Goal: Task Accomplishment & Management: Complete application form

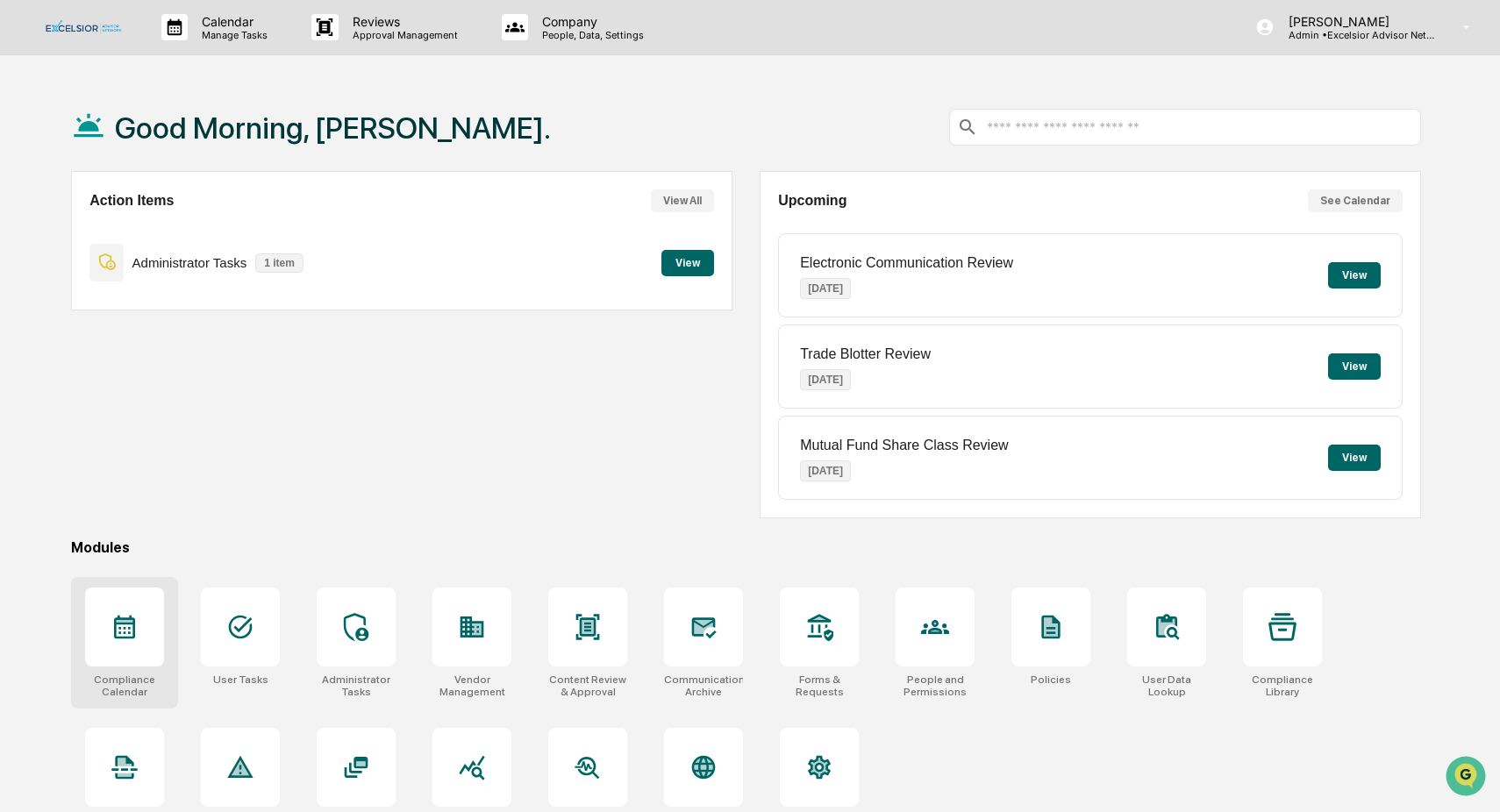
click at [126, 633] on icon at bounding box center [125, 627] width 28 height 28
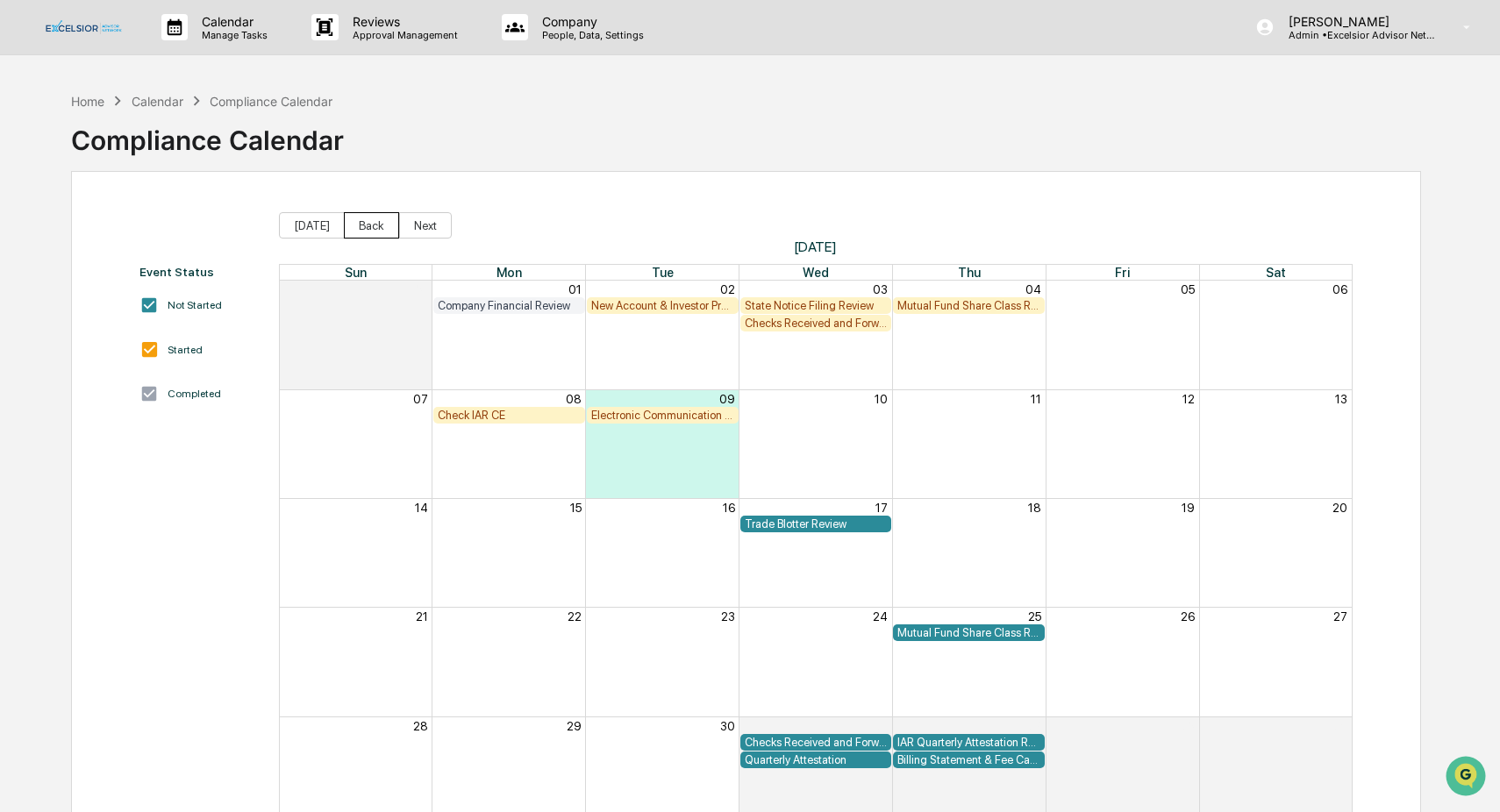
click at [365, 218] on button "Back" at bounding box center [371, 225] width 55 height 26
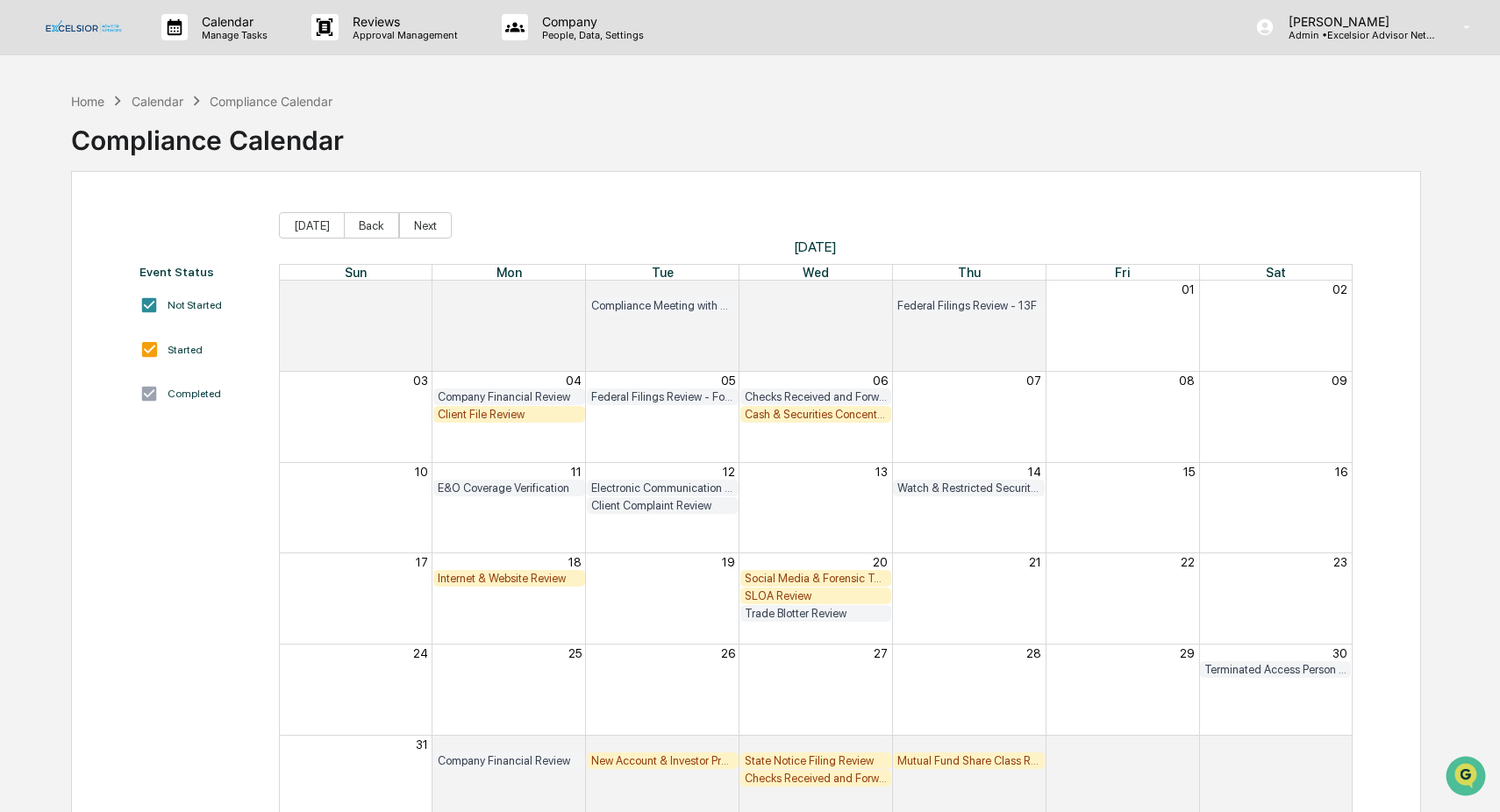
click at [809, 416] on div "Cash & Securities Concentration Review" at bounding box center [816, 415] width 143 height 13
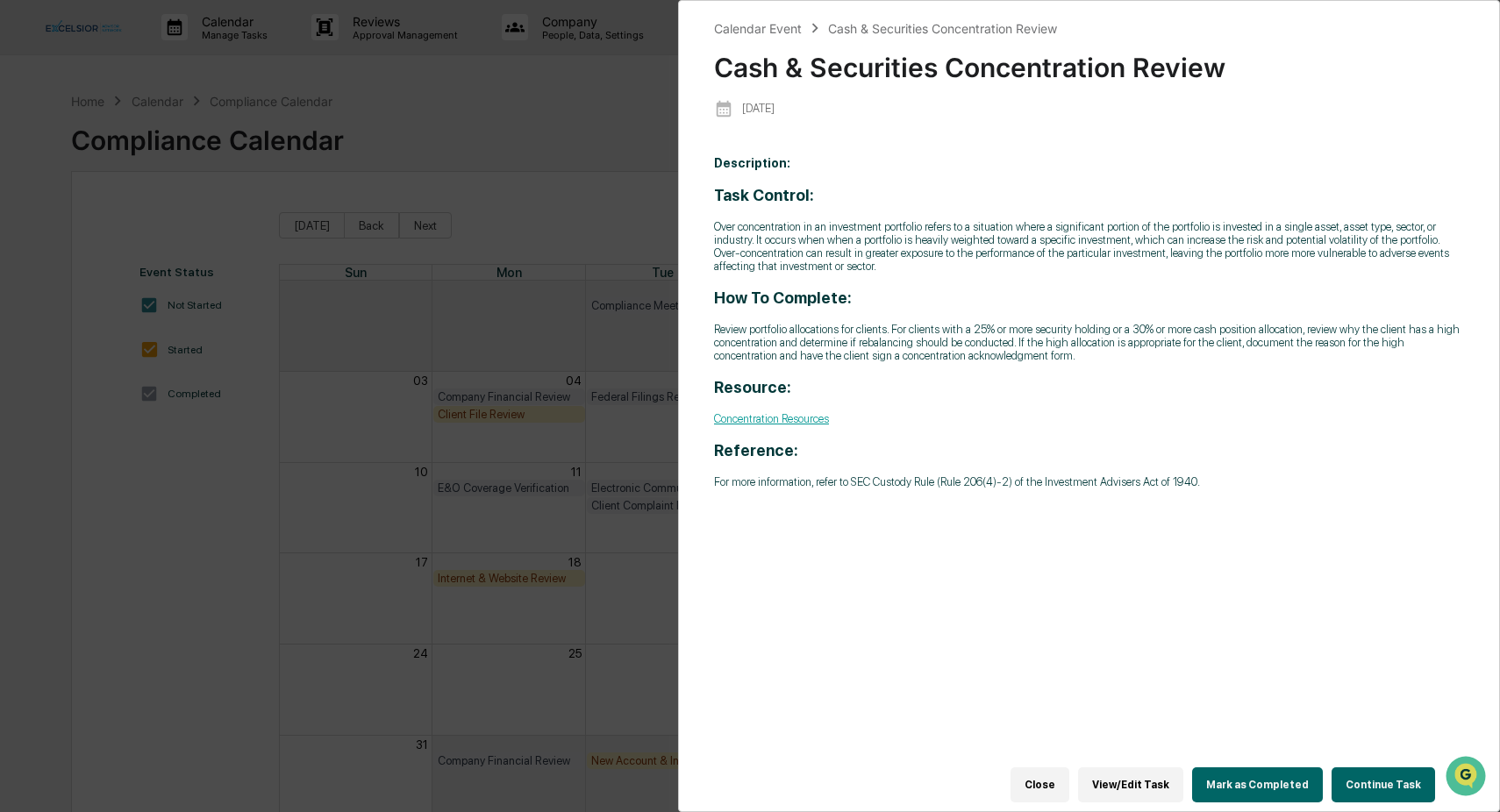
click at [1390, 775] on button "Continue Task" at bounding box center [1384, 785] width 103 height 35
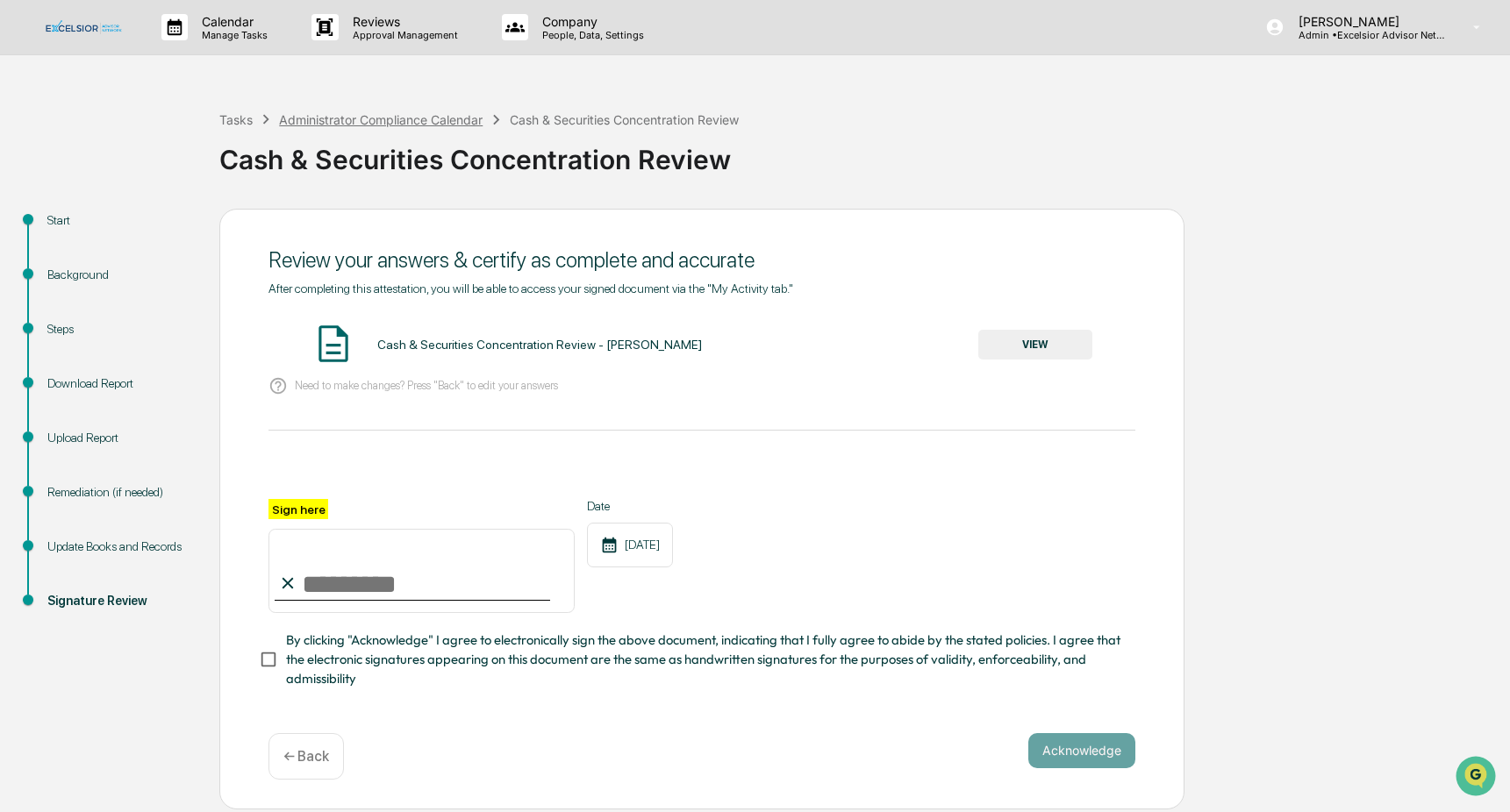
click at [337, 123] on div "Administrator Compliance Calendar" at bounding box center [381, 120] width 204 height 15
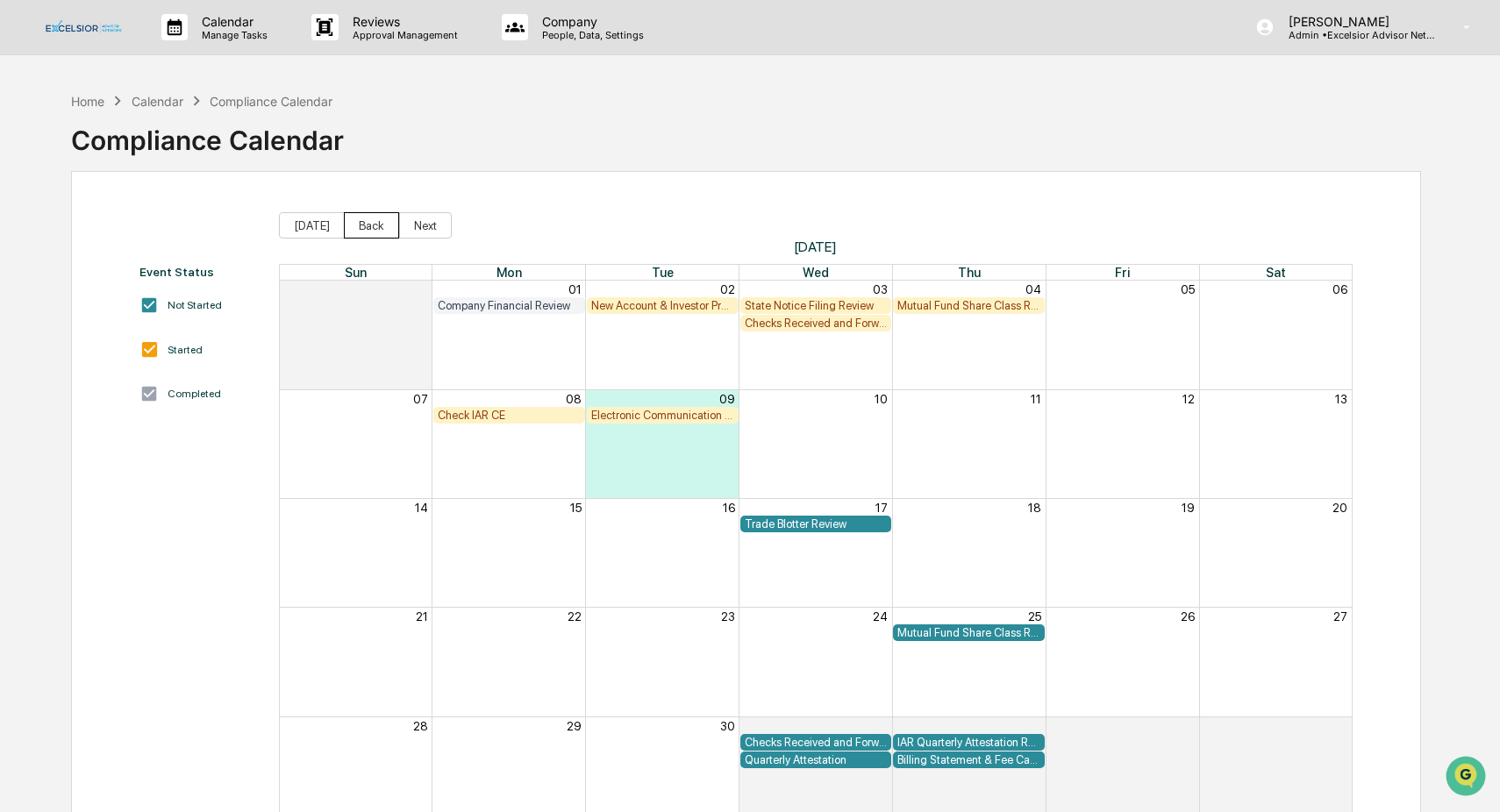
click at [372, 226] on button "Back" at bounding box center [371, 225] width 55 height 26
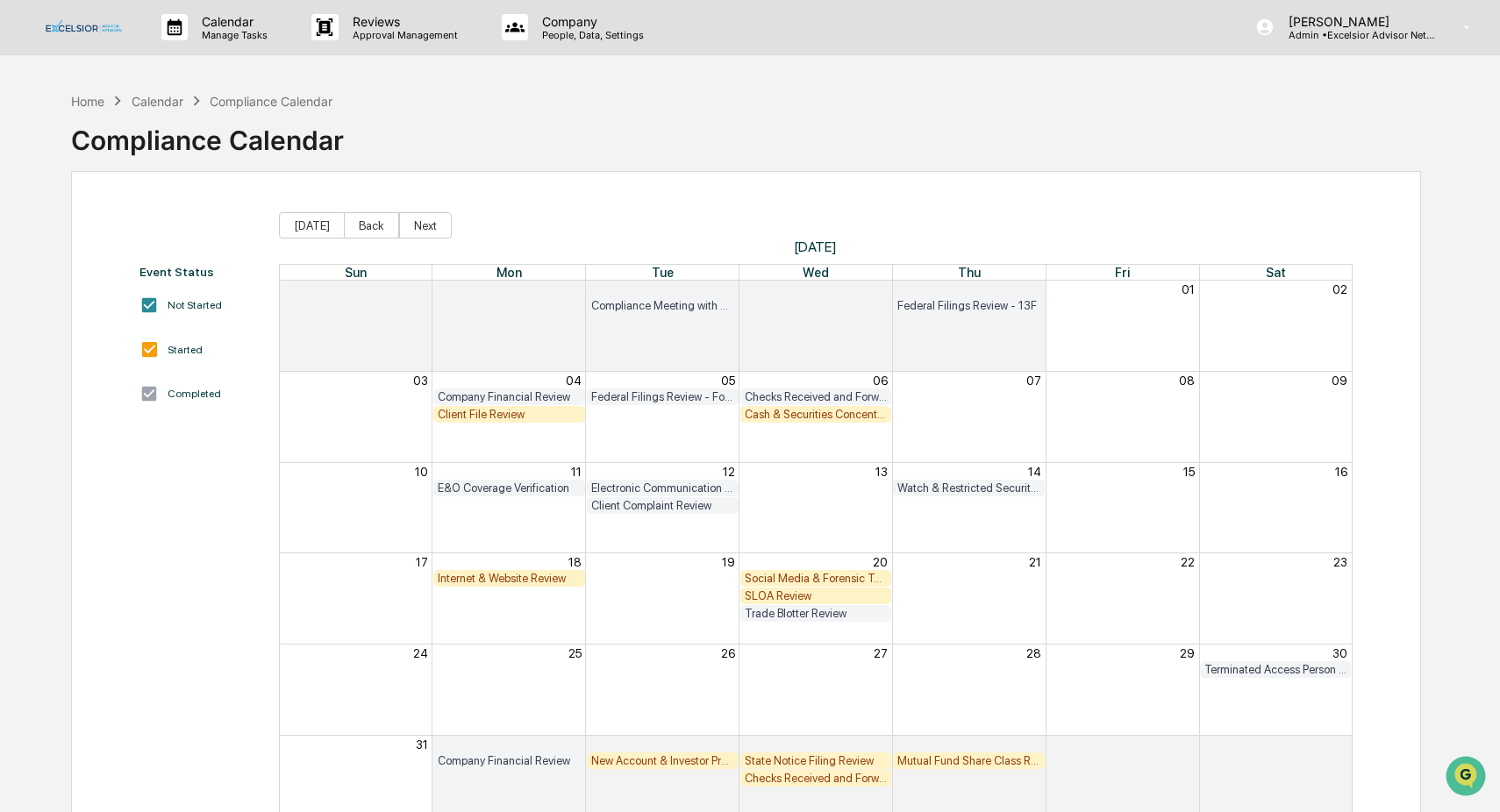
click at [826, 415] on div "Cash & Securities Concentration Review" at bounding box center [816, 415] width 143 height 13
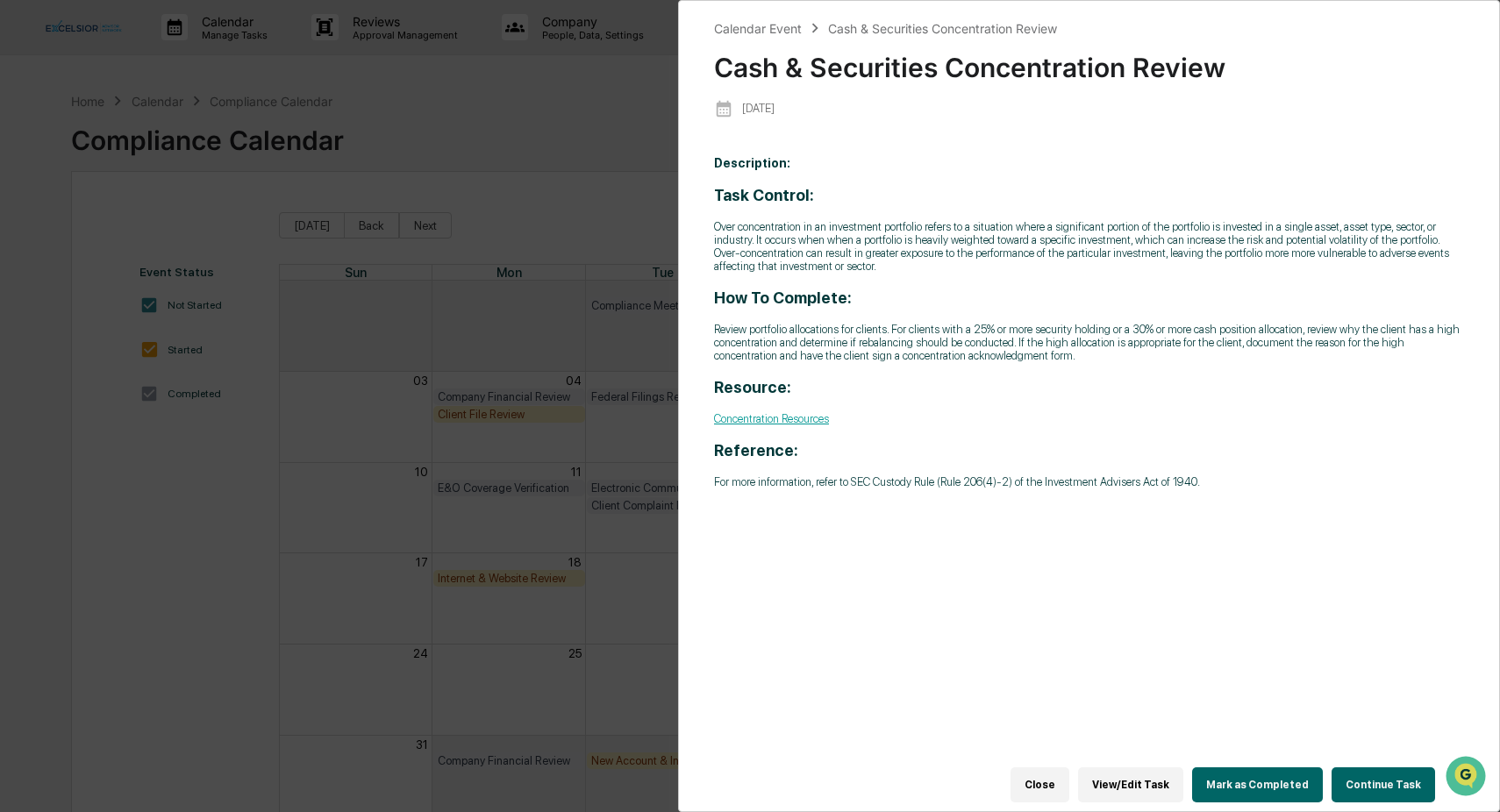
click at [1373, 777] on button "Continue Task" at bounding box center [1384, 785] width 103 height 35
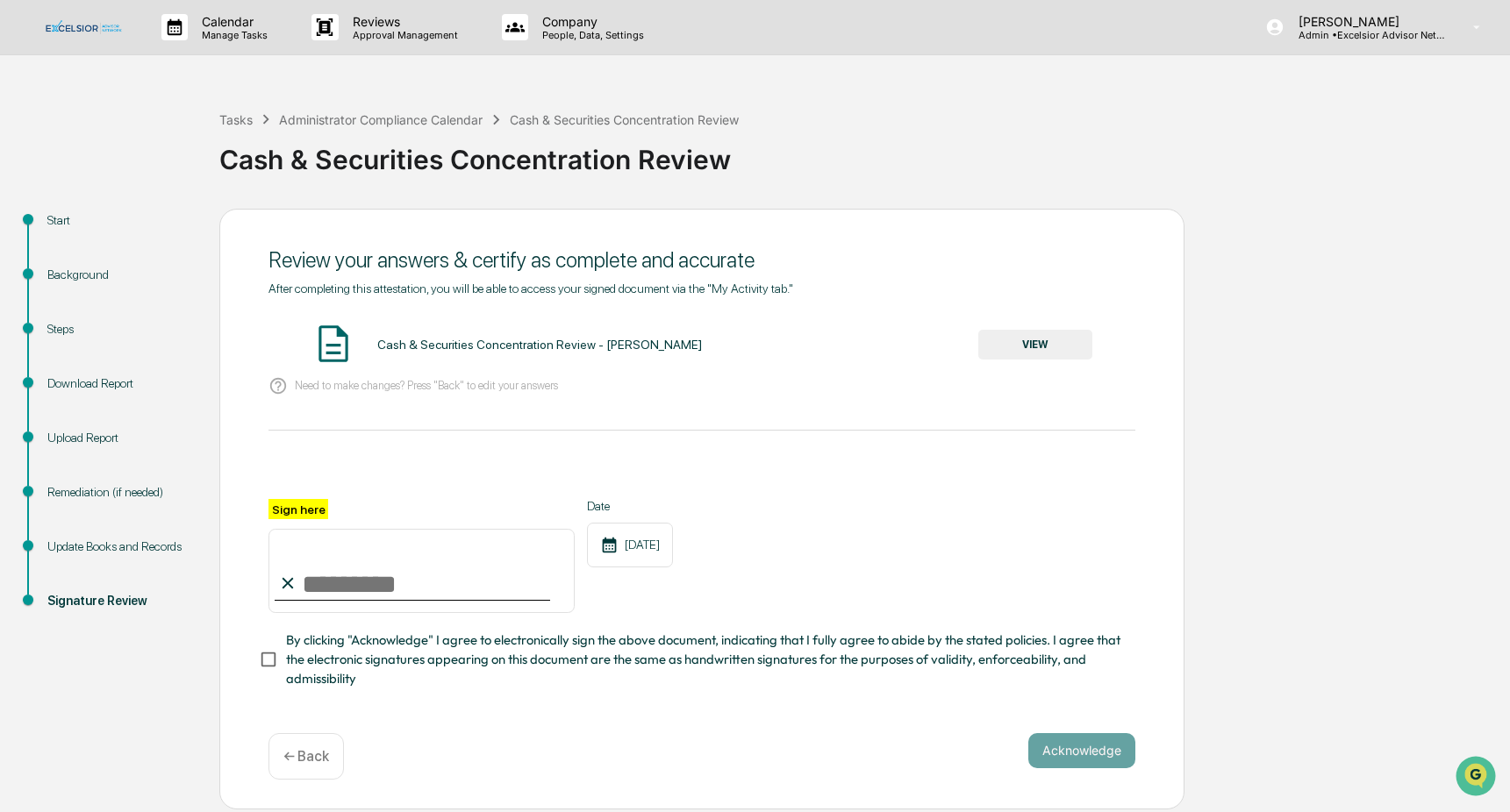
click at [345, 583] on input "Sign here" at bounding box center [421, 571] width 306 height 84
type input "**********"
click at [1095, 752] on button "Acknowledge" at bounding box center [1081, 750] width 107 height 35
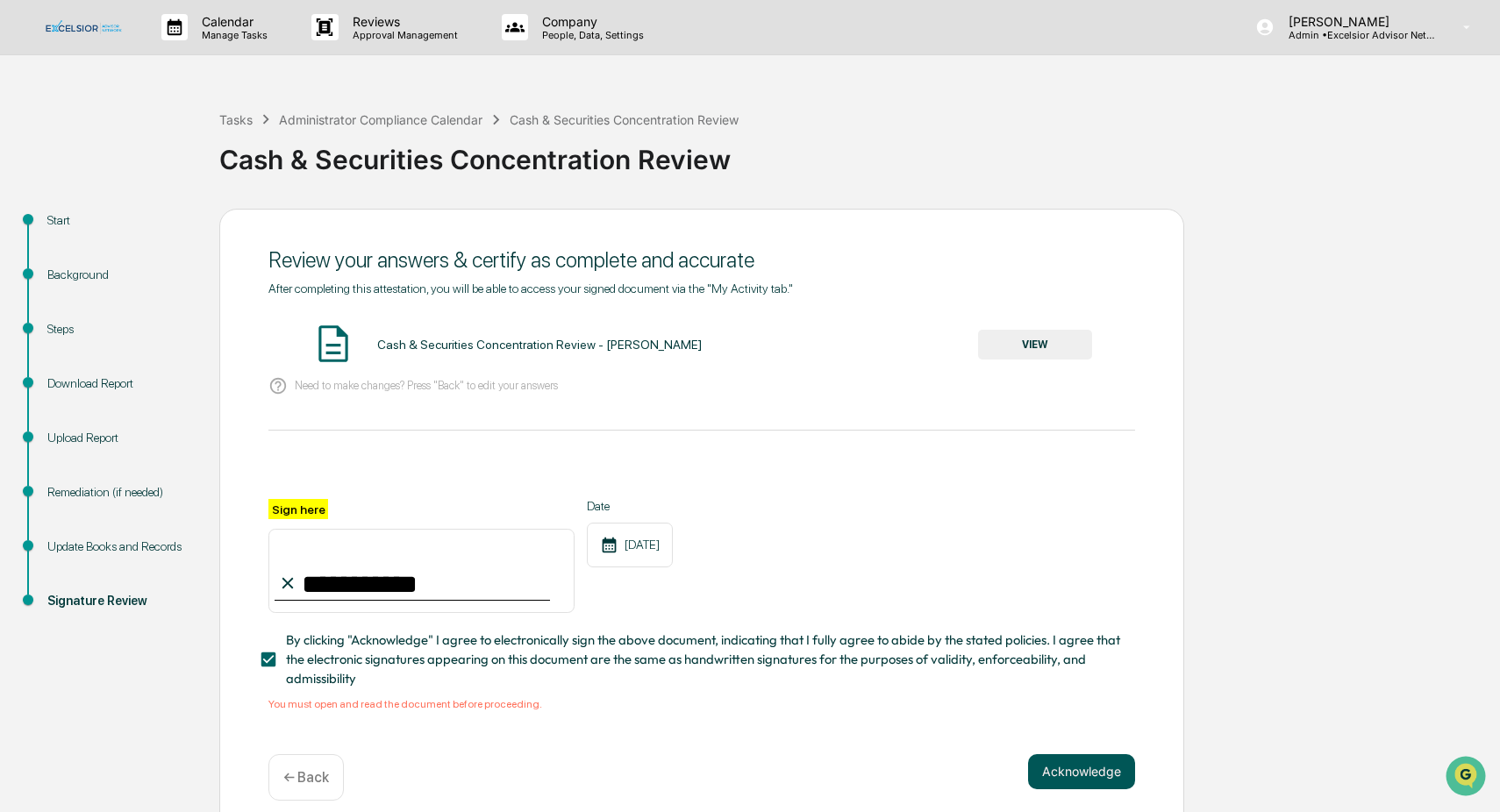
click at [1080, 763] on button "Acknowledge" at bounding box center [1081, 771] width 107 height 35
click at [1043, 339] on button "VIEW" at bounding box center [1035, 344] width 114 height 30
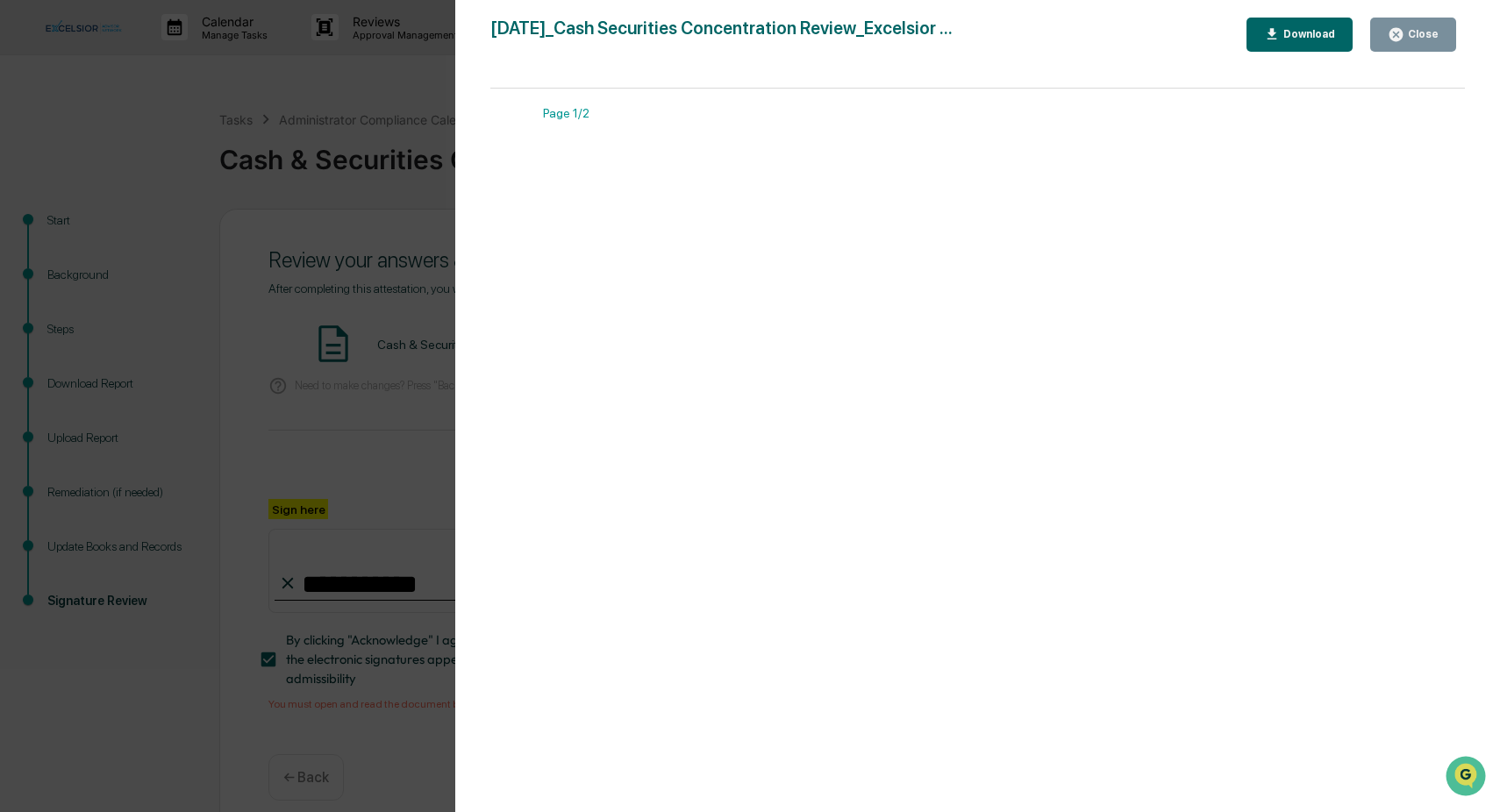
click at [1404, 35] on div "Close" at bounding box center [1421, 34] width 34 height 12
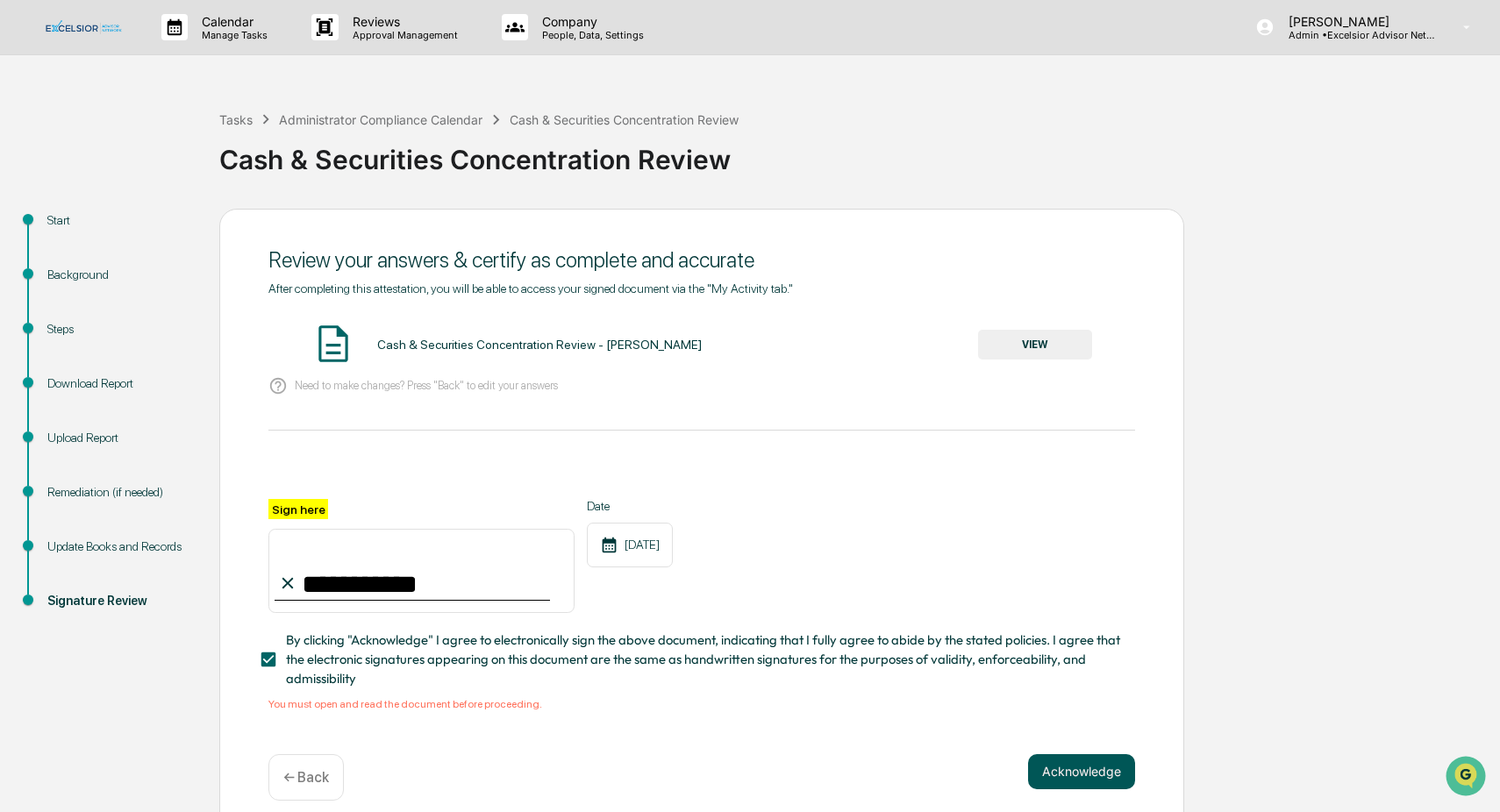
click at [1075, 770] on button "Acknowledge" at bounding box center [1081, 771] width 107 height 35
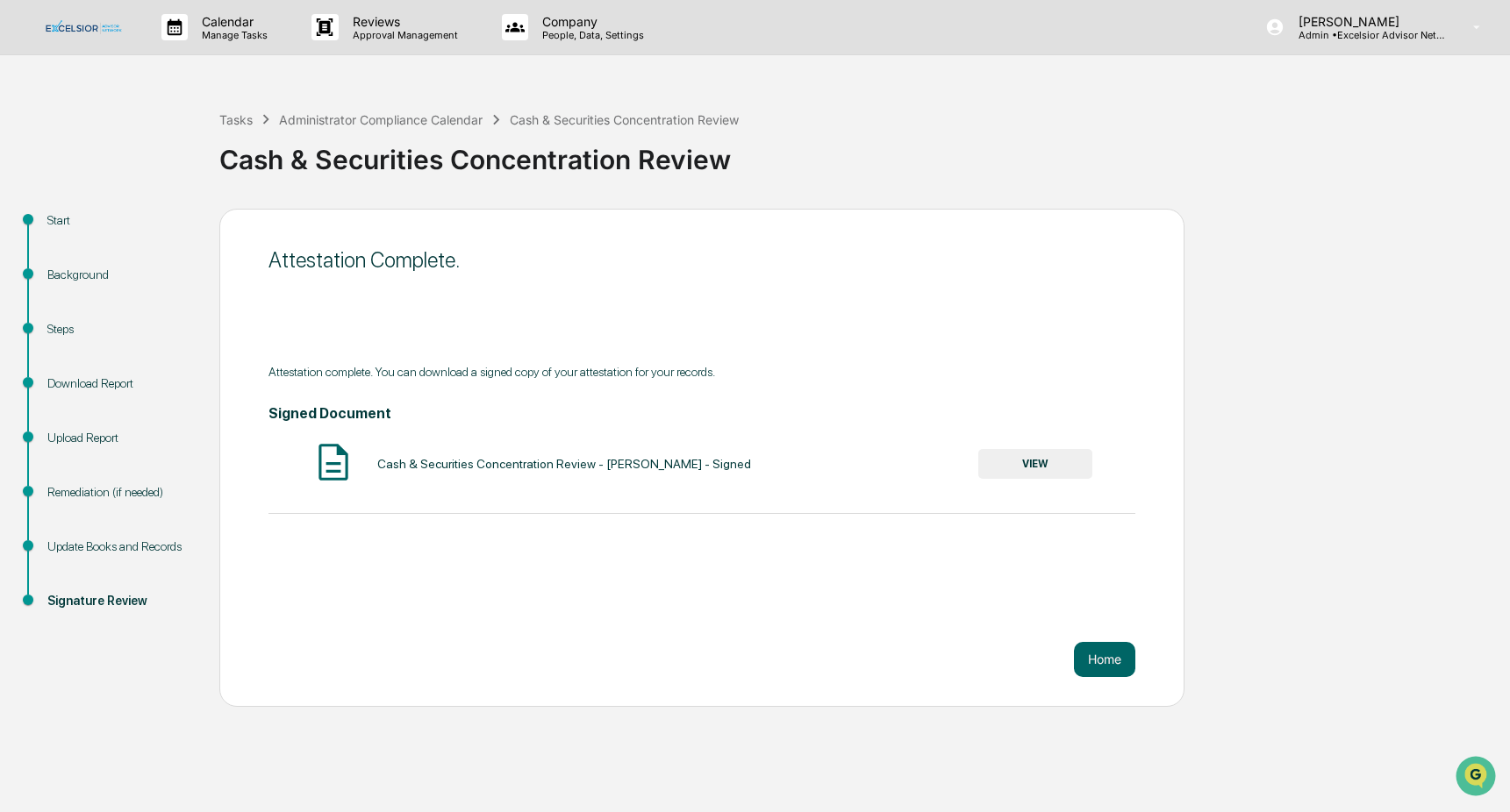
click at [1053, 467] on button "VIEW" at bounding box center [1035, 464] width 114 height 30
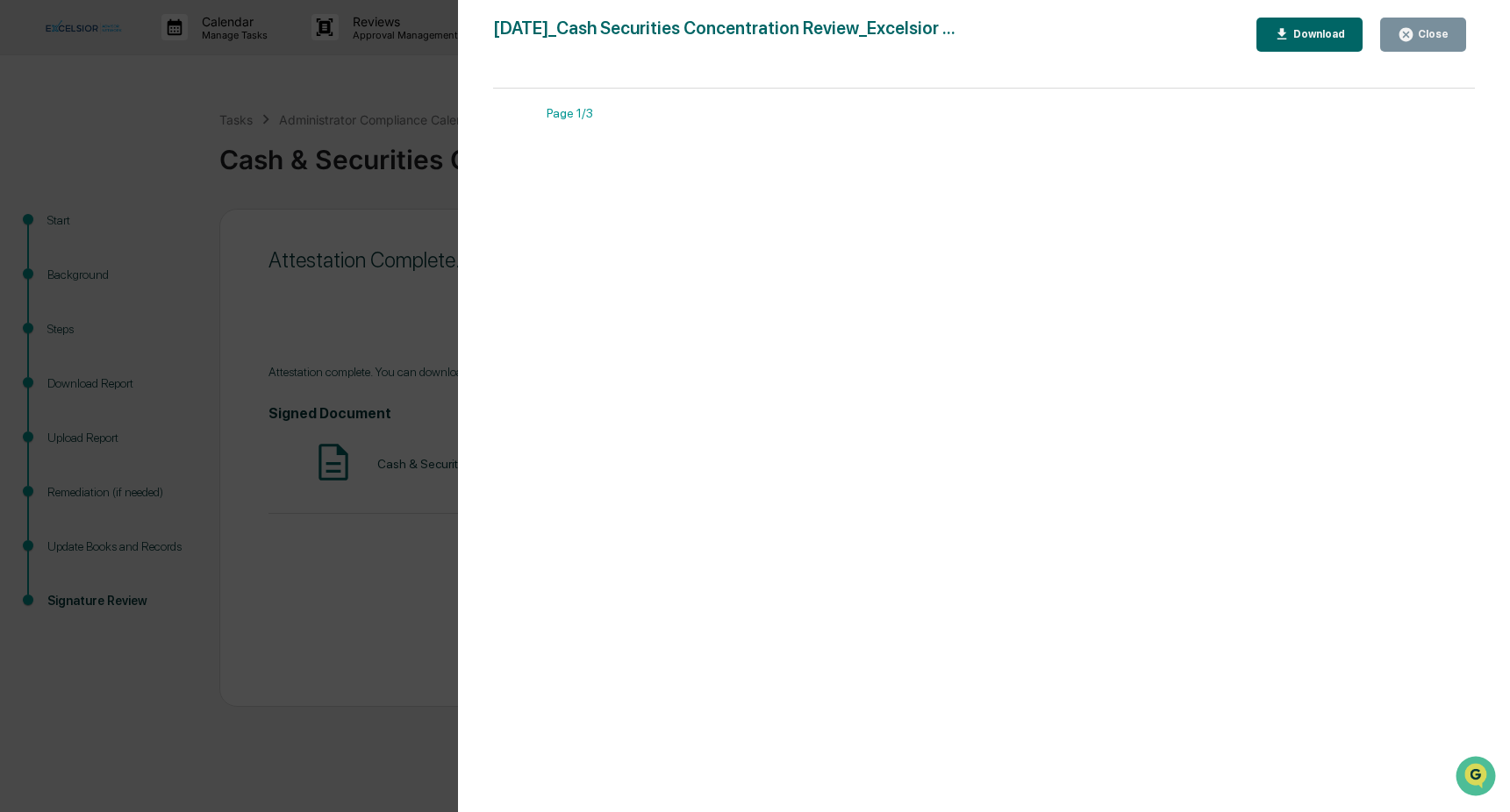
click at [1312, 44] on button "Download" at bounding box center [1309, 35] width 107 height 34
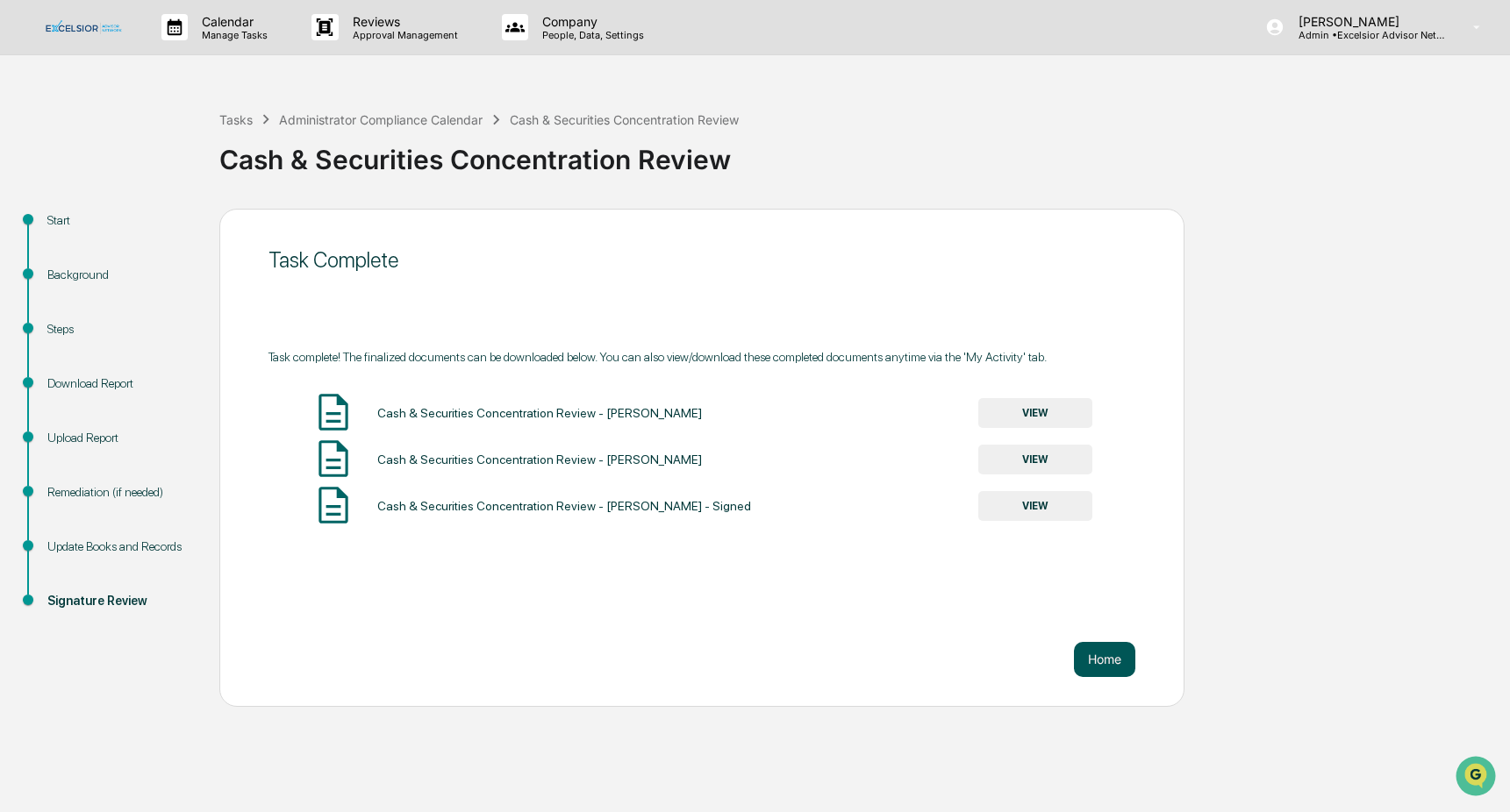
click at [1113, 662] on button "Home" at bounding box center [1104, 659] width 62 height 35
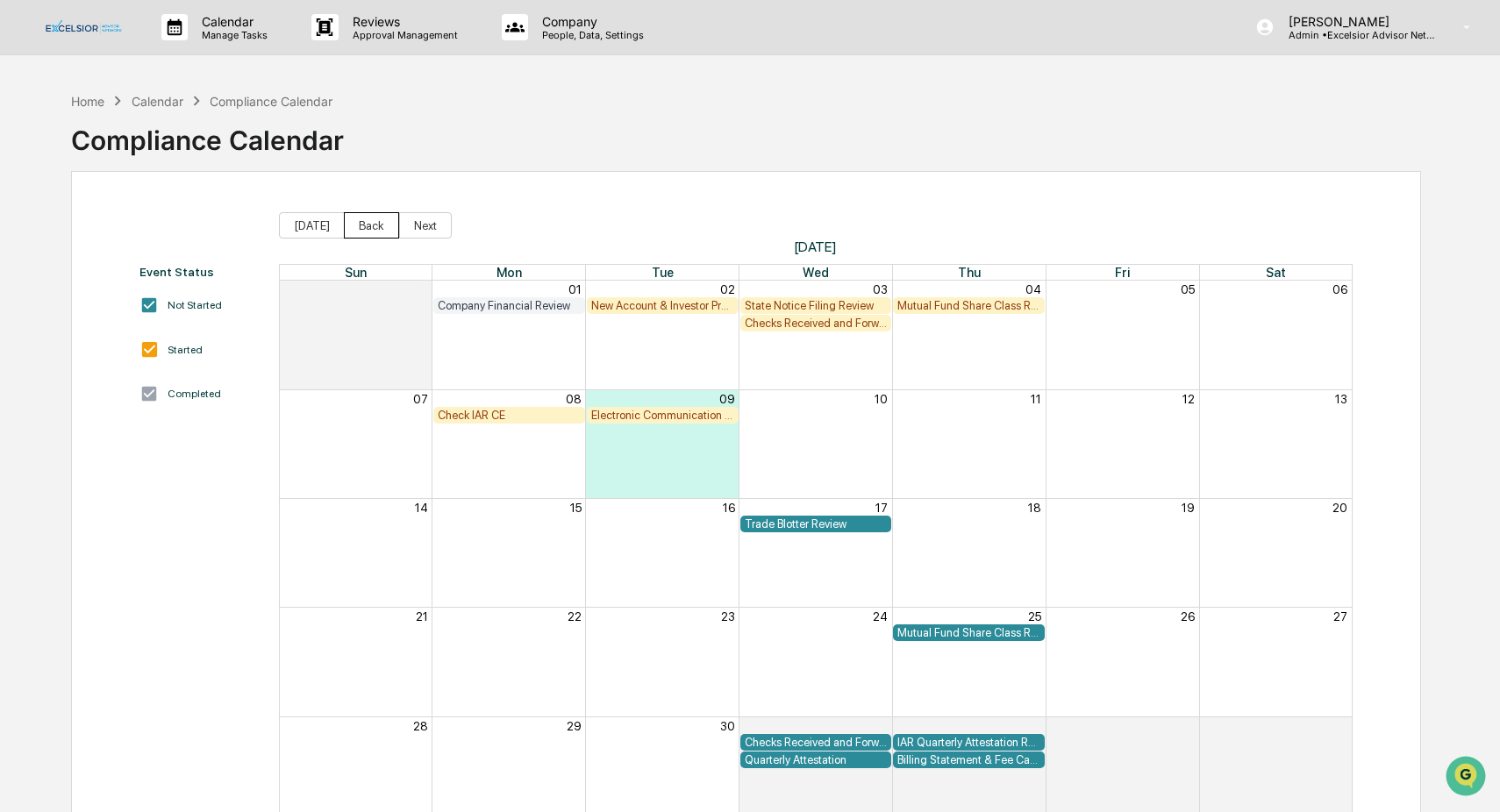
click at [358, 224] on button "Back" at bounding box center [371, 225] width 55 height 26
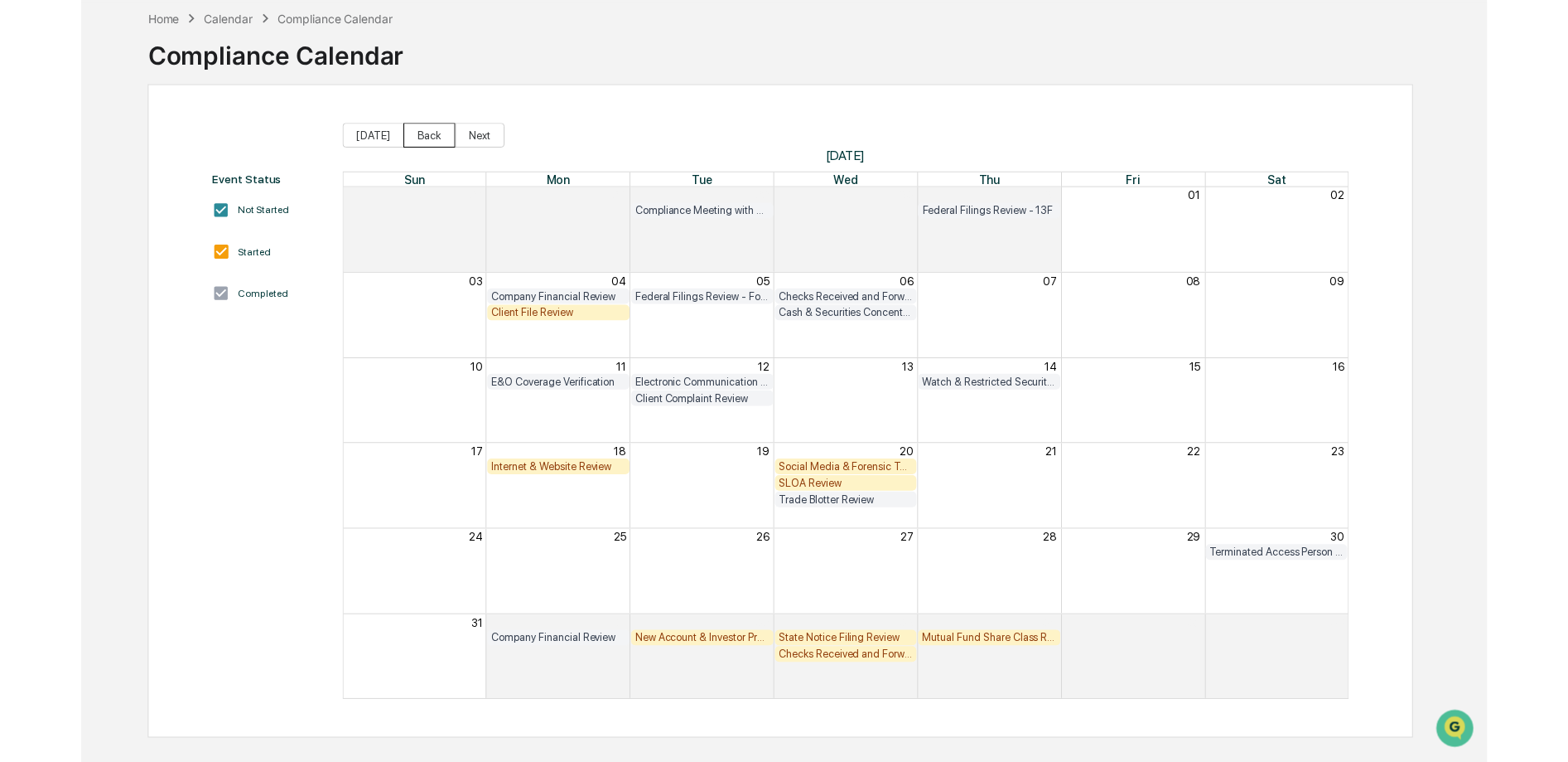
scroll to position [79, 0]
